Goal: Information Seeking & Learning: Learn about a topic

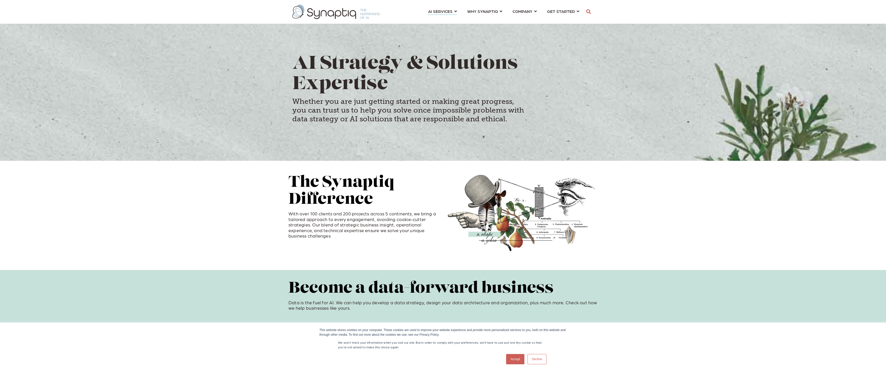
scroll to position [0, 2]
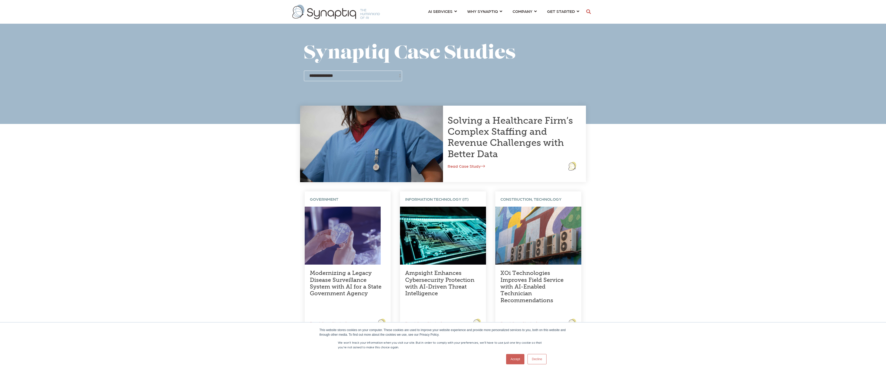
scroll to position [0, 2]
